Goal: Find specific page/section: Find specific page/section

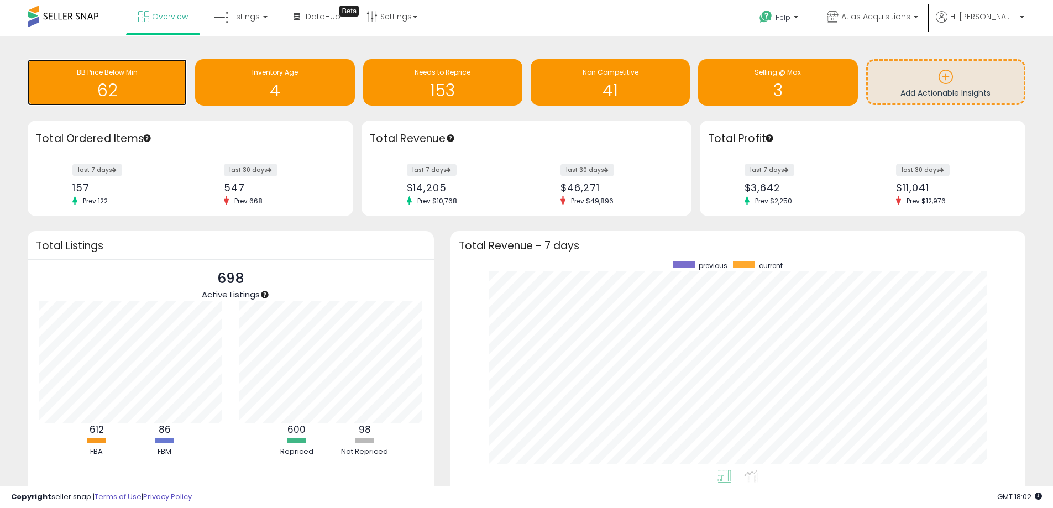
click at [118, 76] on span "BB Price Below Min" at bounding box center [107, 71] width 61 height 9
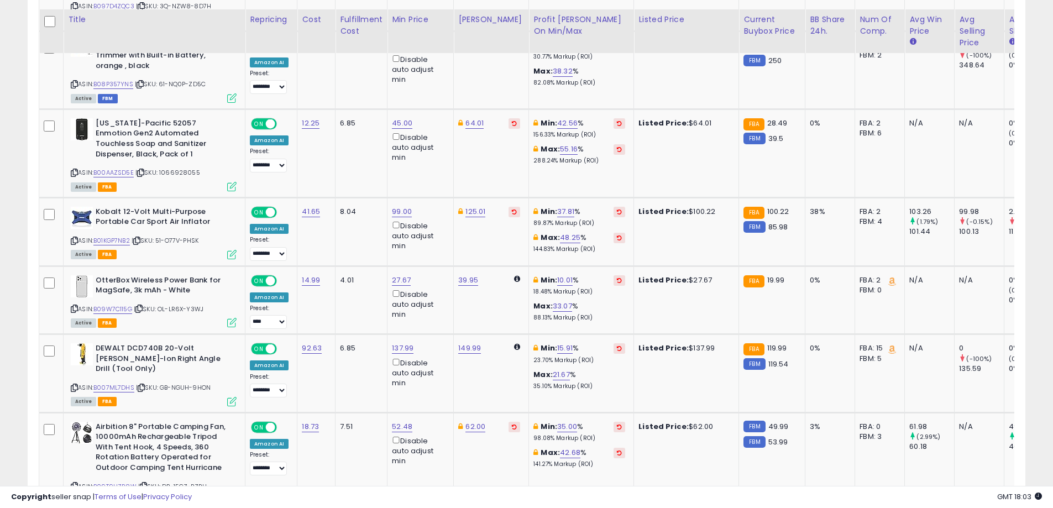
scroll to position [2210, 0]
